Goal: Information Seeking & Learning: Learn about a topic

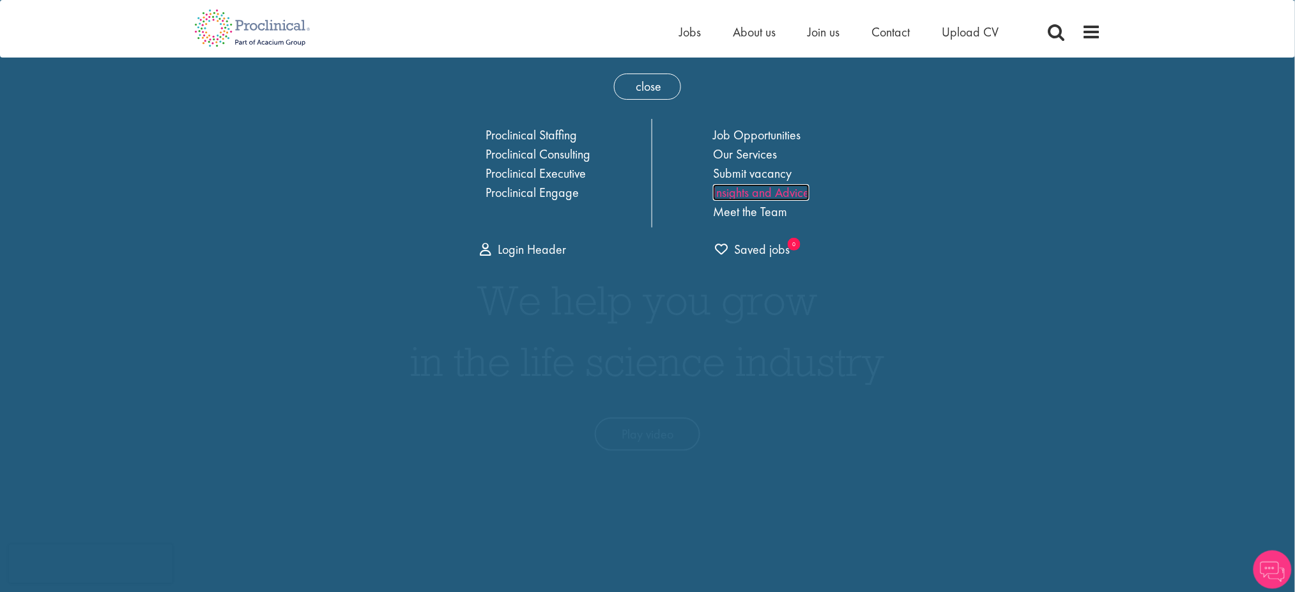
click at [785, 193] on link "Insights and Advice" at bounding box center [761, 192] width 96 height 17
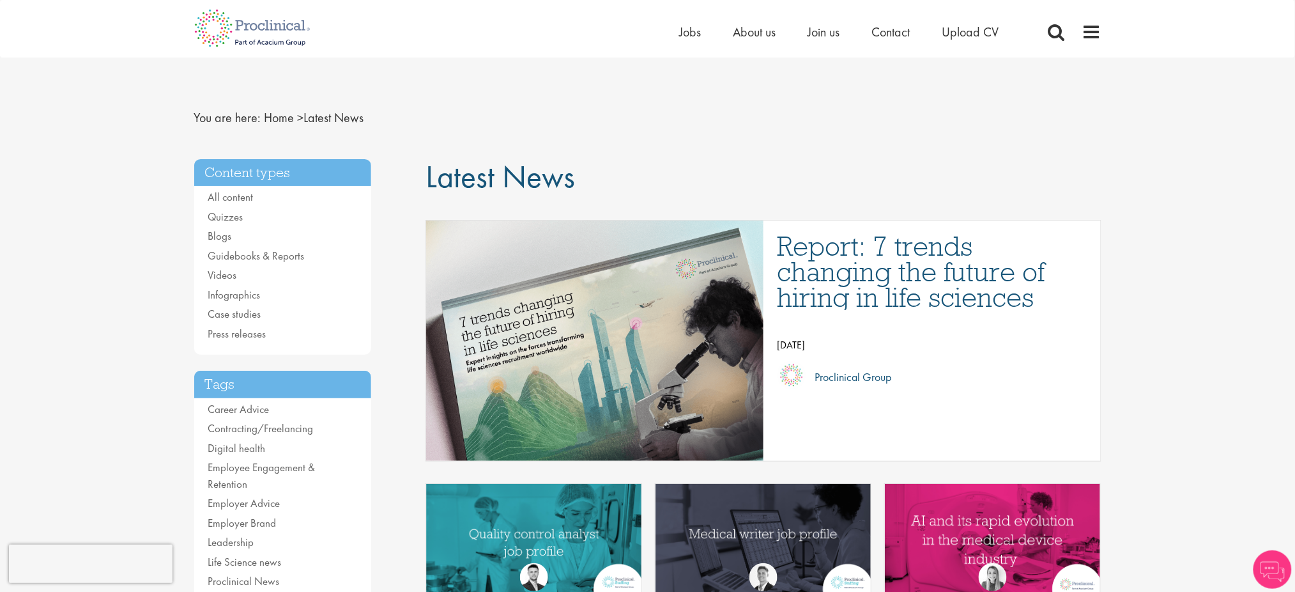
drag, startPoint x: 197, startPoint y: 191, endPoint x: 283, endPoint y: 351, distance: 181.8
click at [256, 249] on ul "All content Quizzes Blogs Guidebooks & Reports Videos Infographics Case studies…" at bounding box center [283, 265] width 178 height 153
click at [259, 260] on link "Guidebooks & Reports" at bounding box center [256, 256] width 96 height 14
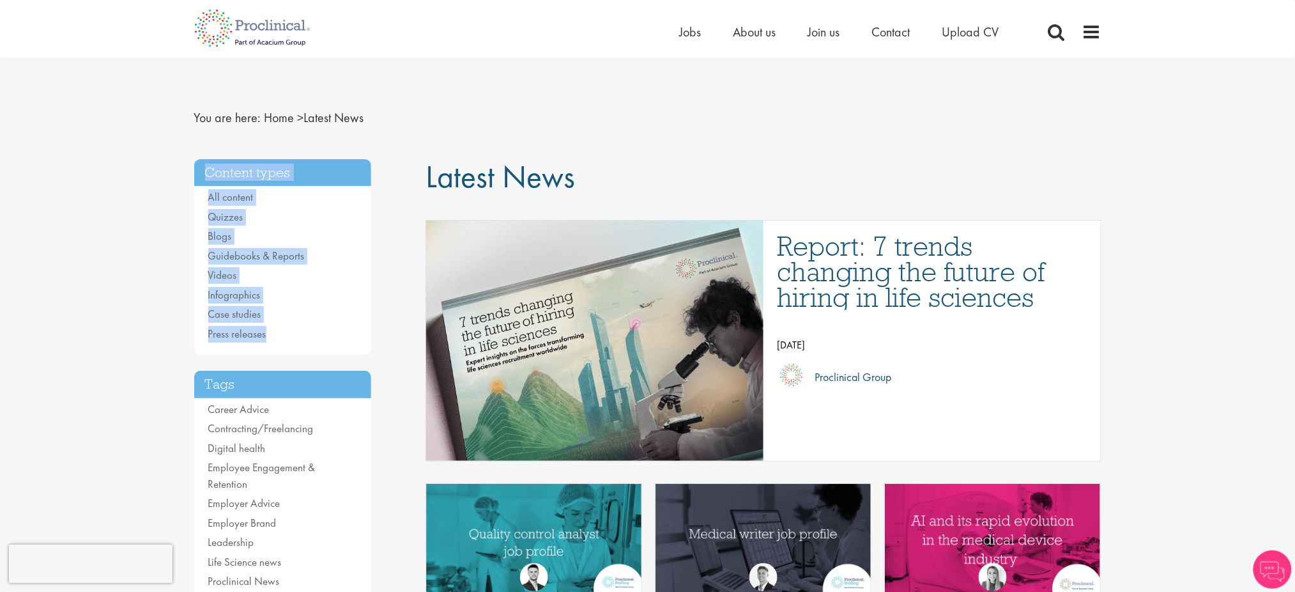
drag, startPoint x: 193, startPoint y: 181, endPoint x: 323, endPoint y: 334, distance: 200.9
click at [323, 334] on div "Content types All content Quizzes Blogs Guidebooks & Reports Videos Infographic…" at bounding box center [283, 257] width 178 height 196
copy div "Content types All content Quizzes Blogs Guidebooks & Reports Videos Infographic…"
